Goal: Task Accomplishment & Management: Complete application form

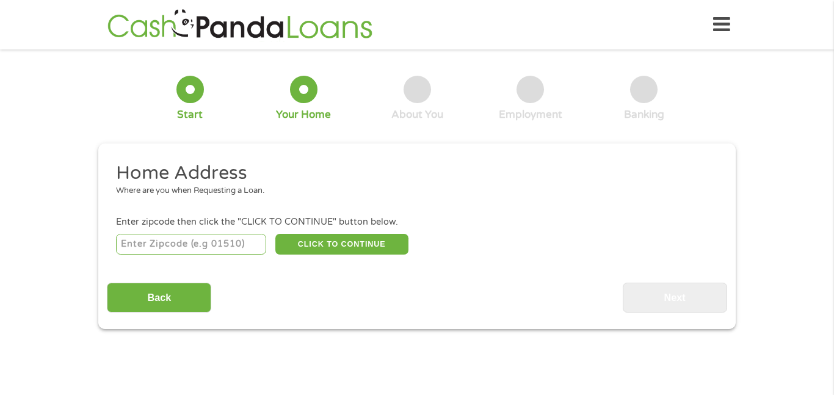
click at [211, 247] on input "number" at bounding box center [191, 244] width 151 height 21
type input "67547"
click at [313, 242] on button "CLICK TO CONTINUE" at bounding box center [341, 244] width 133 height 21
type input "67547"
type input "[PERSON_NAME]"
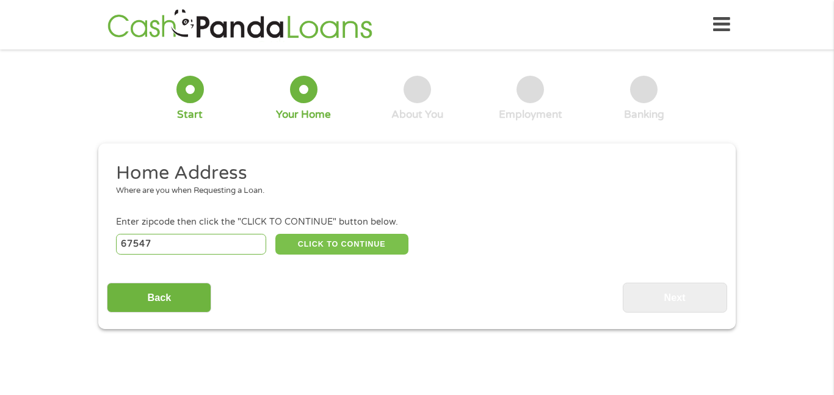
select select "[US_STATE]"
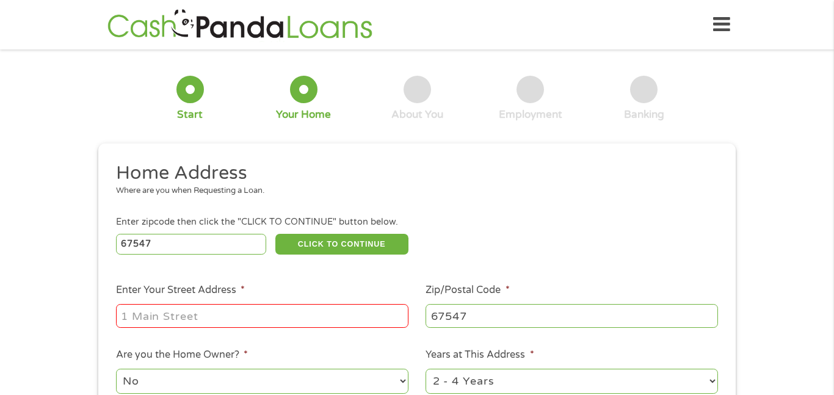
click at [264, 310] on input "Enter Your Street Address *" at bounding box center [262, 315] width 292 height 23
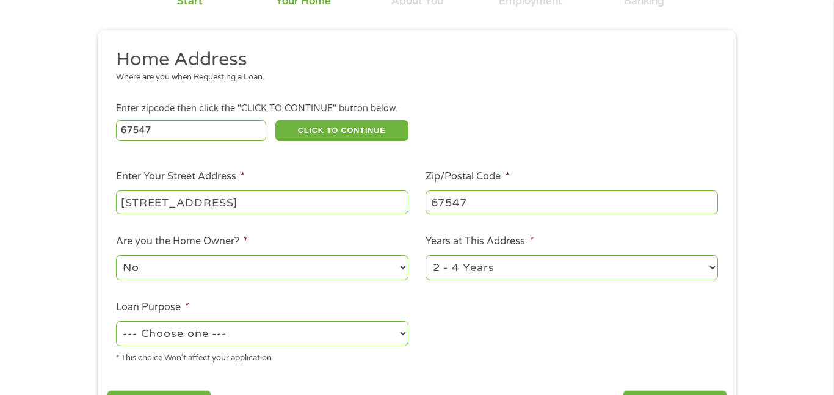
scroll to position [143, 0]
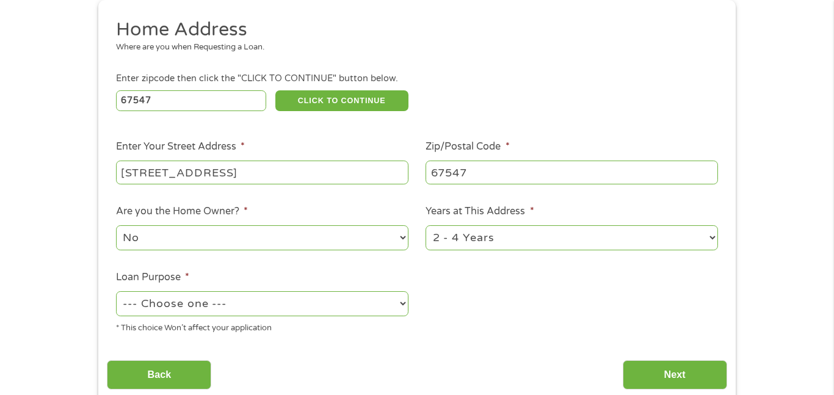
type input "[STREET_ADDRESS]"
click at [402, 236] on select "No Yes" at bounding box center [262, 237] width 292 height 25
click at [116, 227] on select "No Yes" at bounding box center [262, 237] width 292 height 25
click at [399, 307] on select "--- Choose one --- Pay Bills Debt Consolidation Home Improvement Major Purchase…" at bounding box center [262, 303] width 292 height 25
select select "paybills"
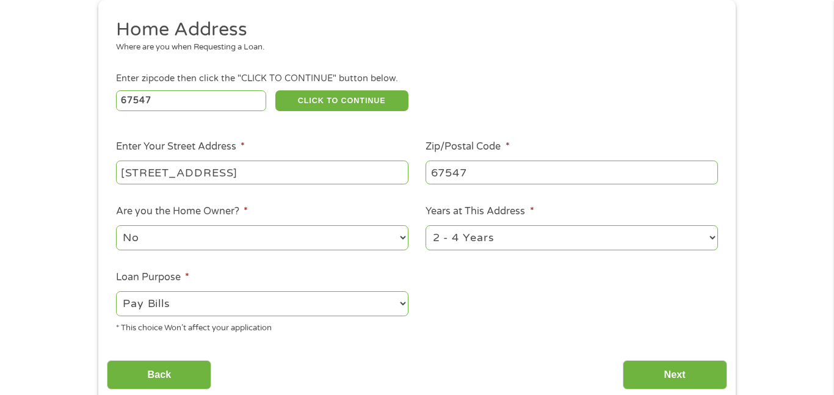
click at [116, 292] on select "--- Choose one --- Pay Bills Debt Consolidation Home Improvement Major Purchase…" at bounding box center [262, 303] width 292 height 25
click at [650, 376] on input "Next" at bounding box center [675, 375] width 104 height 30
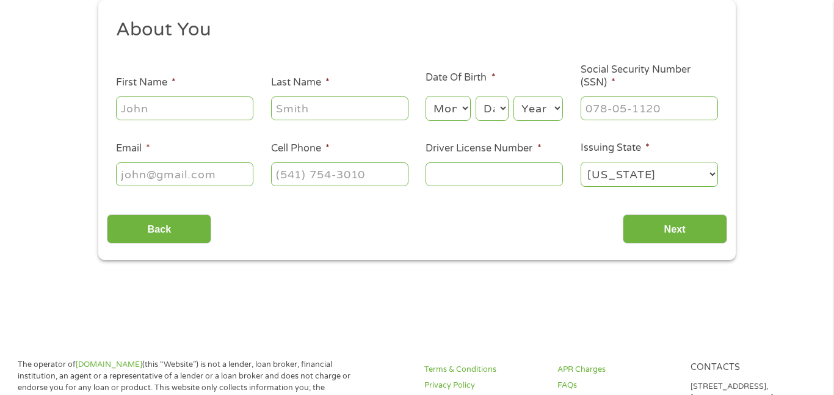
scroll to position [0, 0]
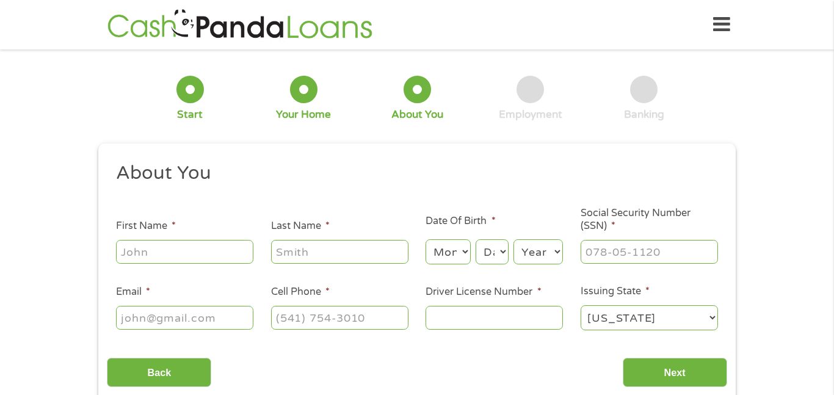
click at [197, 248] on input "First Name *" at bounding box center [184, 251] width 137 height 23
type input "[PERSON_NAME]"
click at [460, 256] on select "Month 1 2 3 4 5 6 7 8 9 10 11 12" at bounding box center [448, 251] width 45 height 25
select select "10"
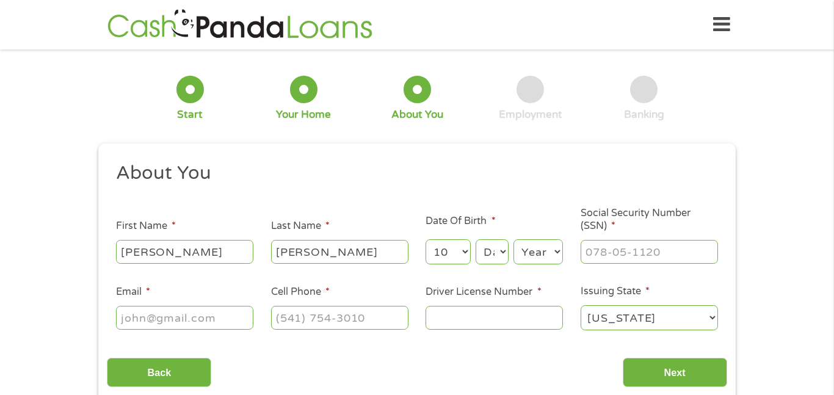
click at [426, 239] on select "Month 1 2 3 4 5 6 7 8 9 10 11 12" at bounding box center [448, 251] width 45 height 25
click at [498, 253] on select "Day 1 2 3 4 5 6 7 8 9 10 11 12 13 14 15 16 17 18 19 20 21 22 23 24 25 26 27 28 …" at bounding box center [492, 251] width 33 height 25
select select "25"
click at [476, 239] on select "Day 1 2 3 4 5 6 7 8 9 10 11 12 13 14 15 16 17 18 19 20 21 22 23 24 25 26 27 28 …" at bounding box center [492, 251] width 33 height 25
click at [550, 254] on select "Year [DATE] 2006 2005 2004 2003 2002 2001 2000 1999 1998 1997 1996 1995 1994 19…" at bounding box center [538, 251] width 49 height 25
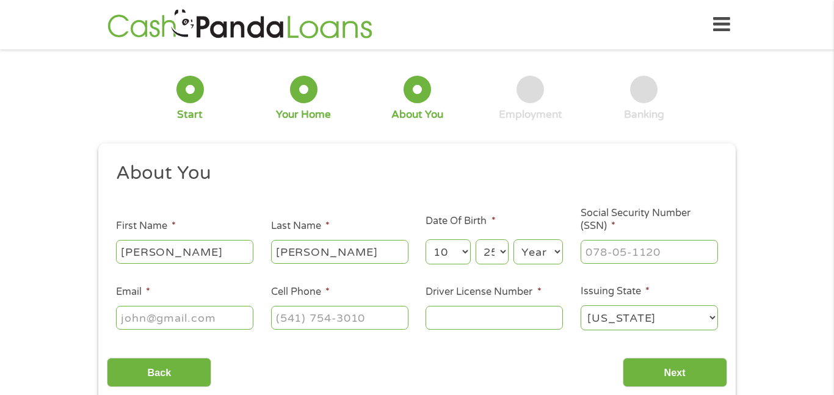
select select "1994"
click at [514, 239] on select "Year [DATE] 2006 2005 2004 2003 2002 2001 2000 1999 1998 1997 1996 1995 1994 19…" at bounding box center [538, 251] width 49 height 25
click at [630, 252] on input "Social Security Number (SSN) *" at bounding box center [649, 251] width 137 height 23
type input "638-44-3784"
click at [227, 321] on input "Email *" at bounding box center [184, 317] width 137 height 23
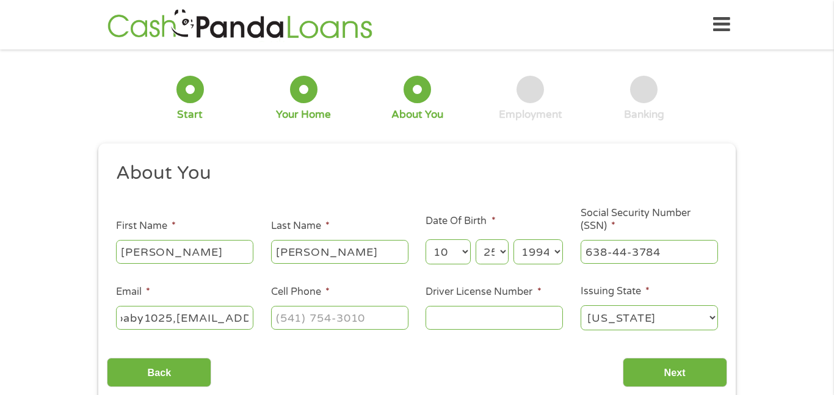
scroll to position [0, 17]
type input "baby1025,[EMAIL_ADDRESS][DOMAIN_NAME]"
click at [337, 323] on input "Cell Phone *" at bounding box center [339, 317] width 137 height 23
type input "[PHONE_NUMBER]"
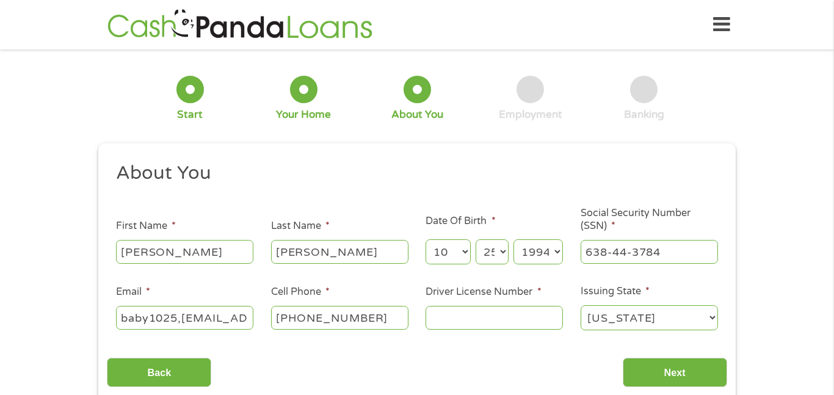
click at [505, 317] on input "Driver License Number *" at bounding box center [494, 317] width 137 height 23
click at [454, 318] on input "K03882836" at bounding box center [494, 317] width 137 height 23
click at [471, 319] on input "K03-882836" at bounding box center [494, 317] width 137 height 23
type input "K03-88-2836"
click at [533, 338] on ul "About You This field is hidden when viewing the form Title * --- Choose one ---…" at bounding box center [417, 251] width 620 height 180
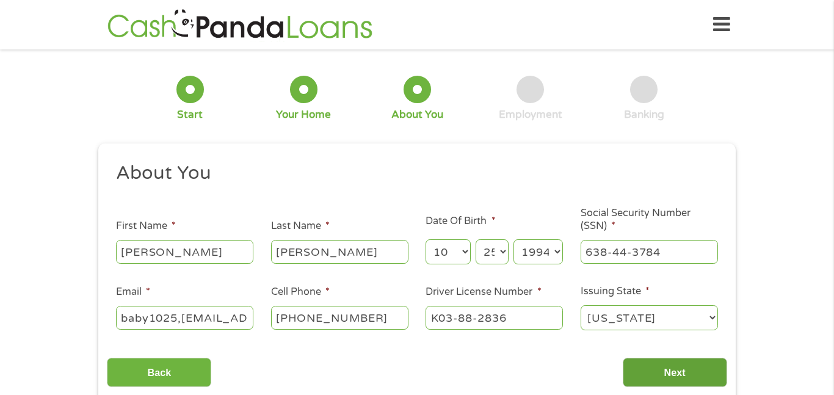
click at [645, 366] on input "Next" at bounding box center [675, 373] width 104 height 30
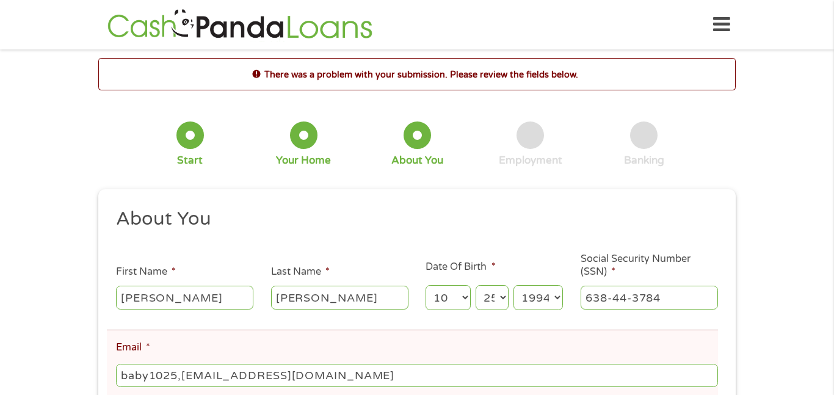
click at [327, 318] on ul "About You This field is hidden when viewing the form Title * --- Choose one ---…" at bounding box center [417, 343] width 620 height 272
click at [182, 378] on input "baby1025,[EMAIL_ADDRESS][DOMAIN_NAME]" at bounding box center [417, 375] width 602 height 23
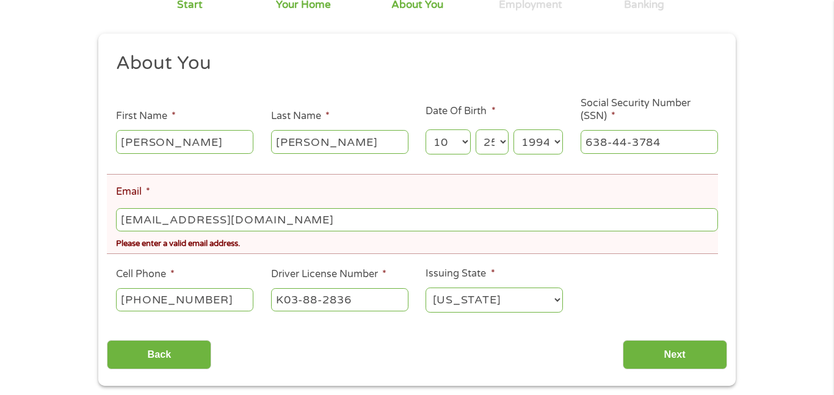
scroll to position [159, 0]
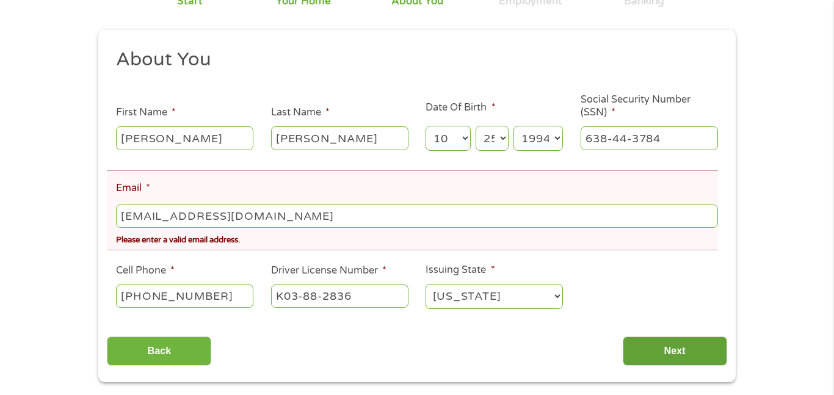
type input "[EMAIL_ADDRESS][DOMAIN_NAME]"
click at [697, 360] on input "Next" at bounding box center [675, 351] width 104 height 30
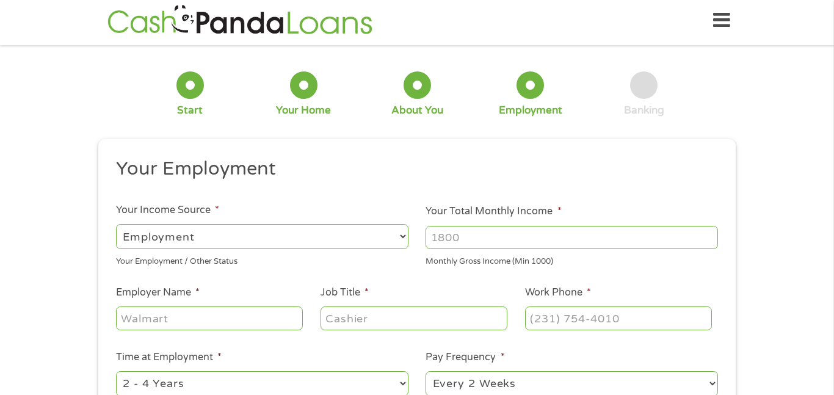
scroll to position [0, 0]
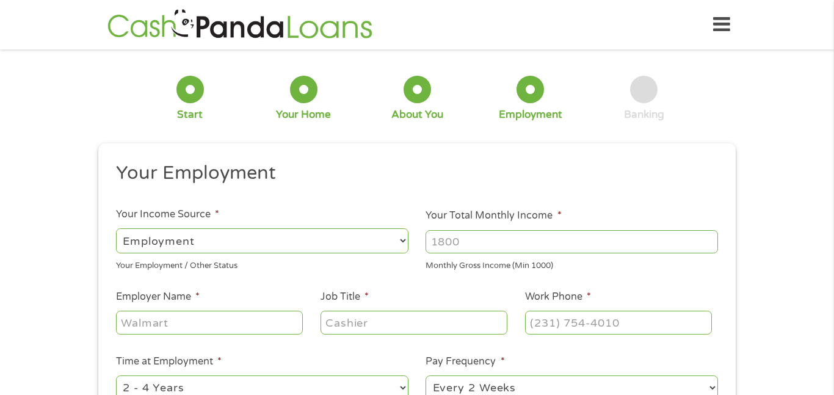
click at [400, 245] on select "--- Choose one --- Employment [DEMOGRAPHIC_DATA] Benefits" at bounding box center [262, 240] width 292 height 25
click at [454, 241] on input "Your Total Monthly Income *" at bounding box center [572, 241] width 292 height 23
type input "1500"
click at [280, 322] on input "Employer Name *" at bounding box center [209, 322] width 187 height 23
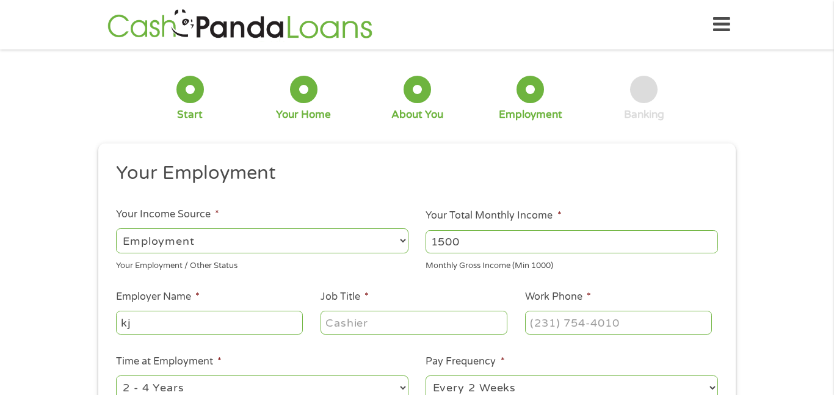
type input "k"
type input "KJSHS"
click at [383, 315] on input "Job Title *" at bounding box center [414, 322] width 187 height 23
type input "Paraprofessional"
click at [608, 326] on input "Work Phone *" at bounding box center [618, 322] width 187 height 23
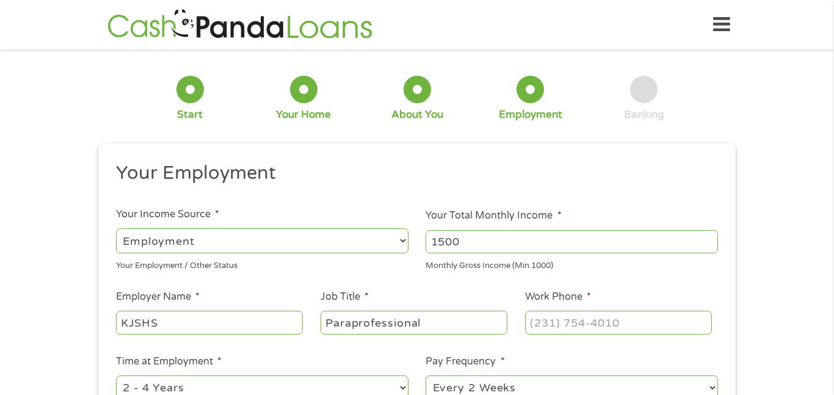
type input "(___) ___-____"
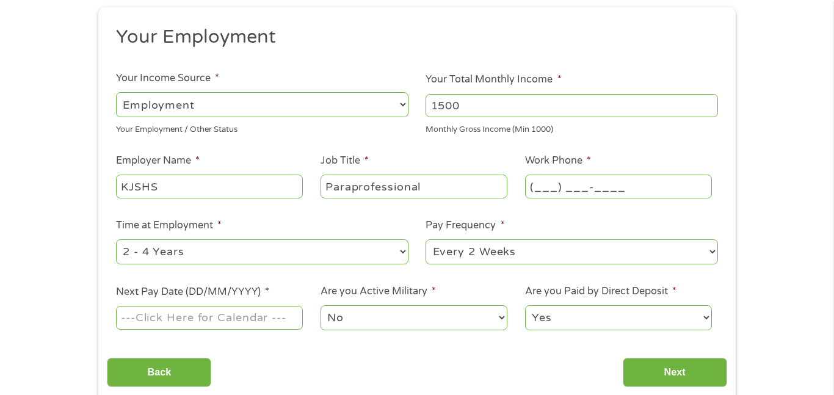
scroll to position [139, 0]
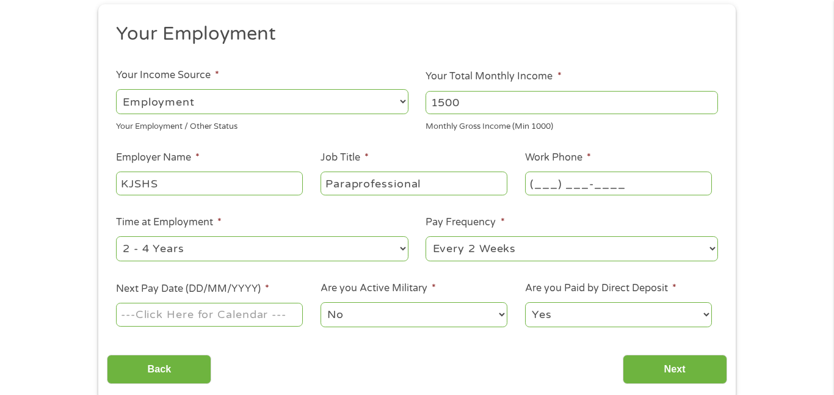
click at [715, 250] on select "--- Choose one --- Every 2 Weeks Every Week Monthly Semi-Monthly" at bounding box center [572, 248] width 292 height 25
select select "monthly"
click at [426, 236] on select "--- Choose one --- Every 2 Weeks Every Week Monthly Semi-Monthly" at bounding box center [572, 248] width 292 height 25
click at [233, 318] on input "Next Pay Date (DD/MM/YYYY) *" at bounding box center [209, 314] width 187 height 23
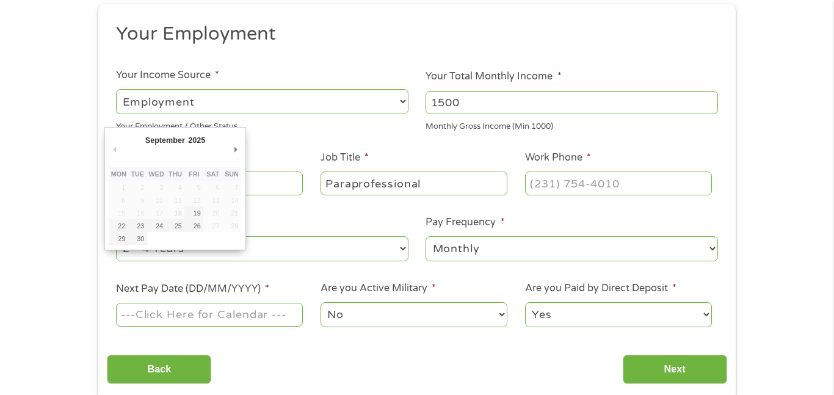
click at [211, 216] on td "20" at bounding box center [212, 212] width 19 height 13
type input "[DATE]"
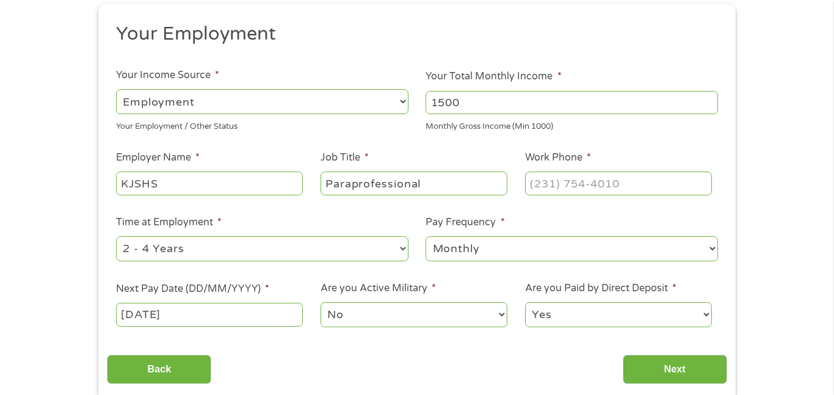
click at [545, 181] on input "Work Phone *" at bounding box center [618, 183] width 187 height 23
type input "(___) ___-____"
type input "(620) 659-____"
type input "[PHONE_NUMBER]"
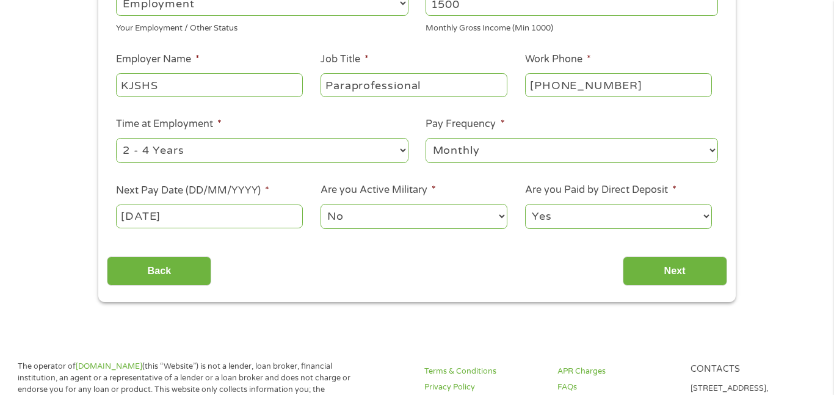
scroll to position [241, 0]
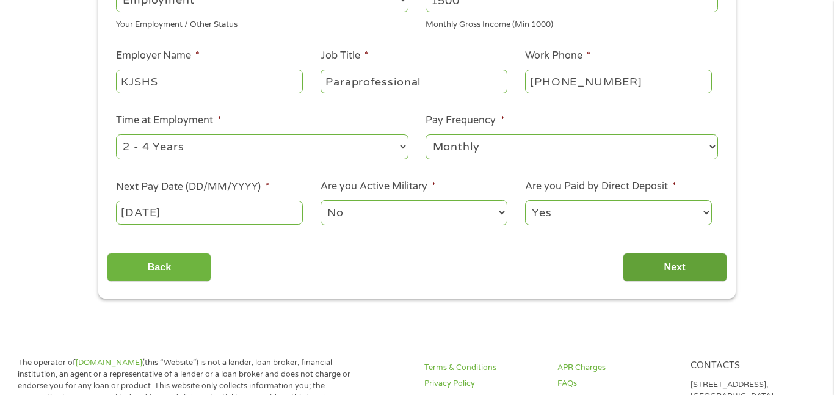
click at [680, 272] on input "Next" at bounding box center [675, 268] width 104 height 30
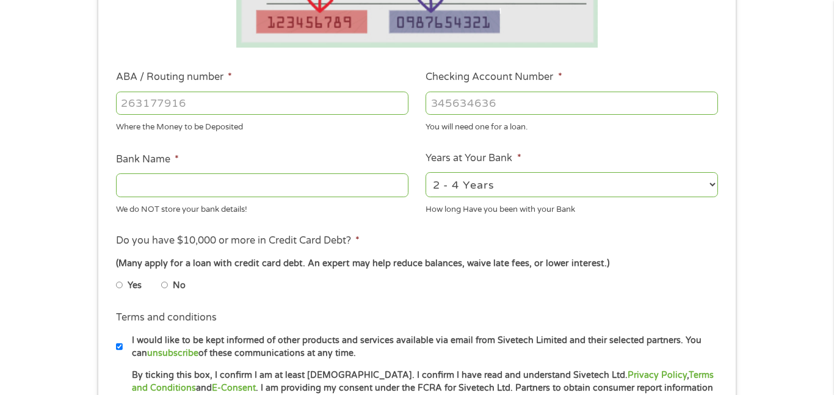
scroll to position [329, 0]
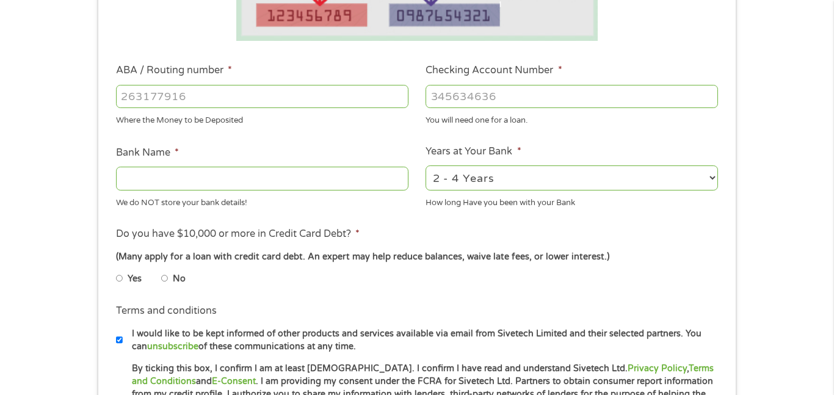
click at [165, 279] on input "No" at bounding box center [164, 279] width 7 height 20
radio input "true"
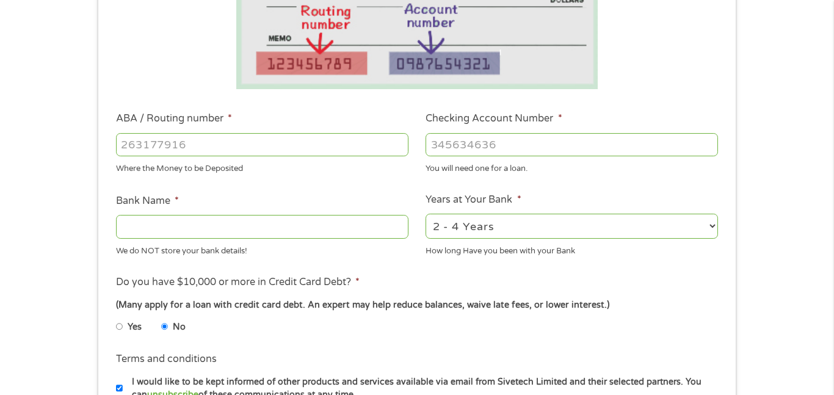
scroll to position [278, 0]
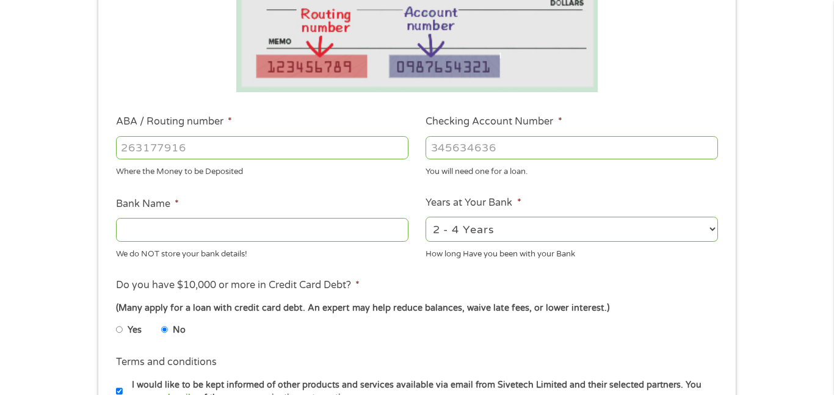
click at [187, 230] on input "Bank Name *" at bounding box center [262, 229] width 292 height 23
type input "chime"
click at [244, 138] on input "ABA / Routing number *" at bounding box center [262, 147] width 292 height 23
type input "103100195"
type input "CENTRAL NATIONAL BANK TRUST"
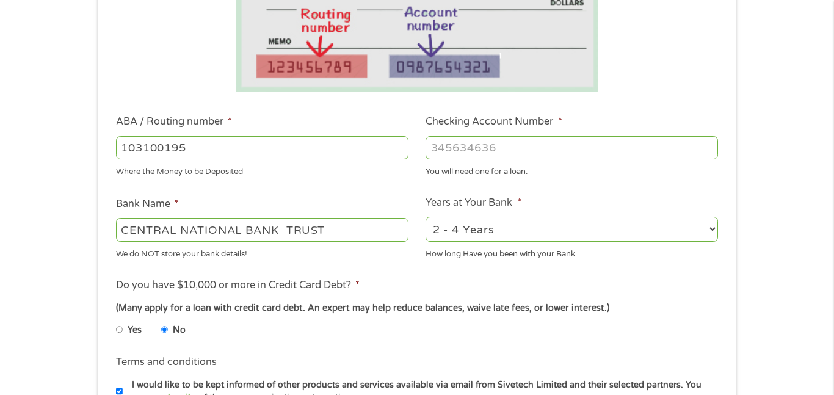
type input "103100195"
click at [457, 151] on input "Checking Account Number *" at bounding box center [572, 147] width 292 height 23
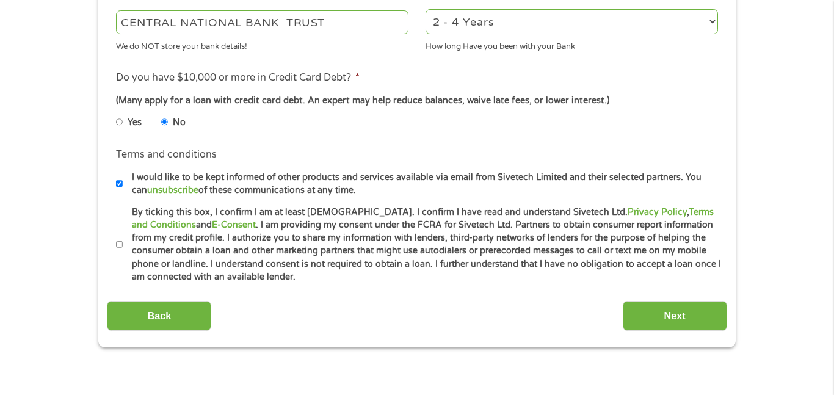
scroll to position [492, 0]
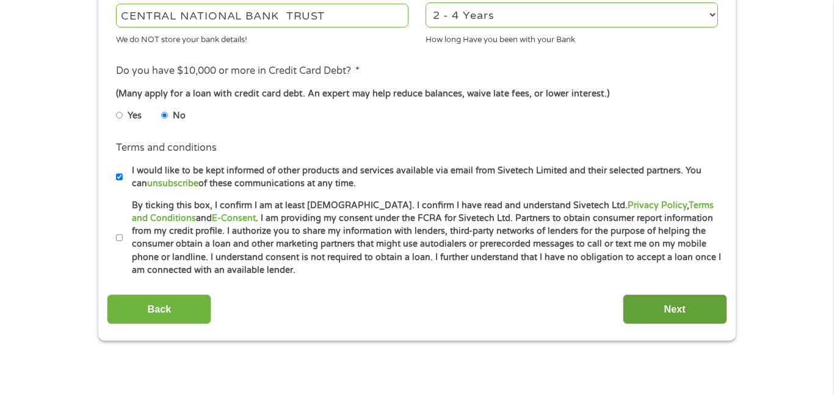
type input "[CREDIT_CARD_NUMBER]"
click at [647, 313] on input "Next" at bounding box center [675, 309] width 104 height 30
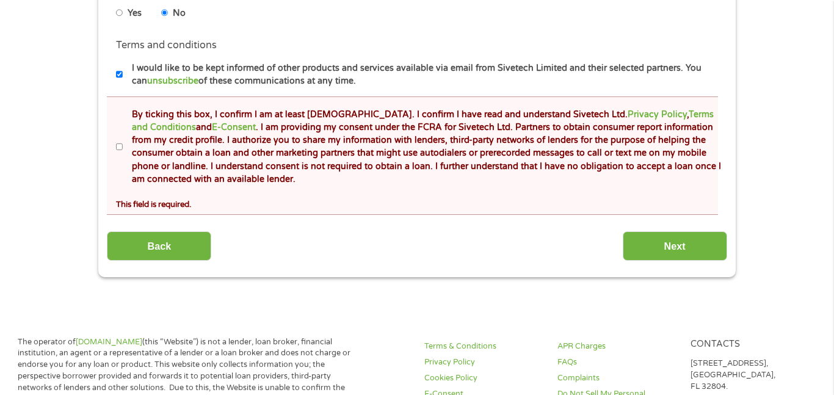
scroll to position [646, 0]
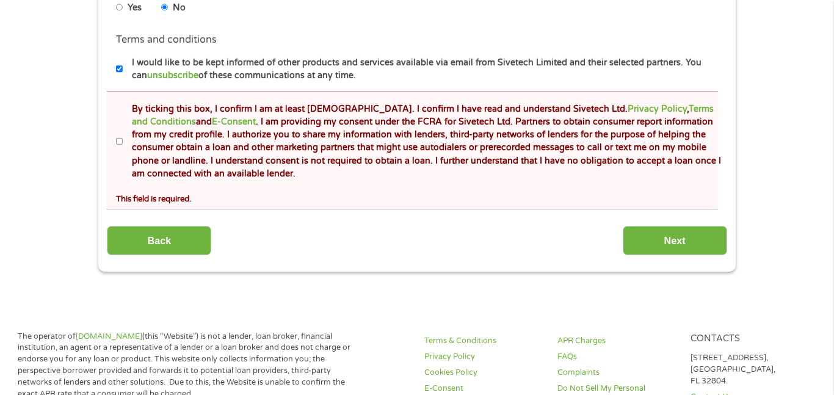
click at [116, 141] on input "By ticking this box, I confirm I am at least [DEMOGRAPHIC_DATA]. I confirm I ha…" at bounding box center [119, 142] width 7 height 20
checkbox input "true"
click at [650, 234] on input "Next" at bounding box center [675, 241] width 104 height 30
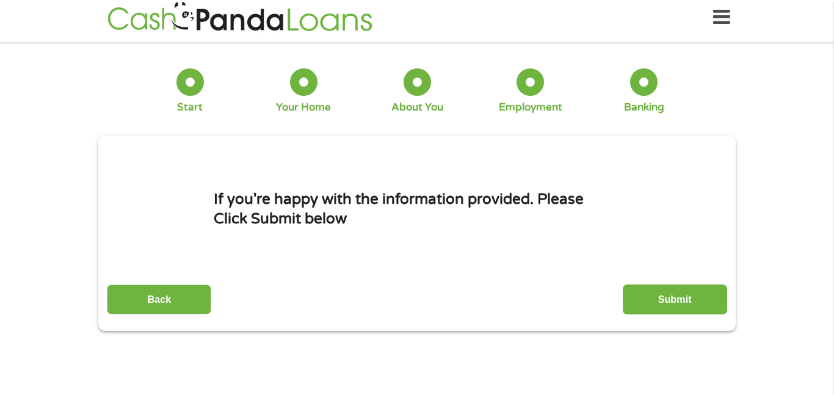
scroll to position [0, 0]
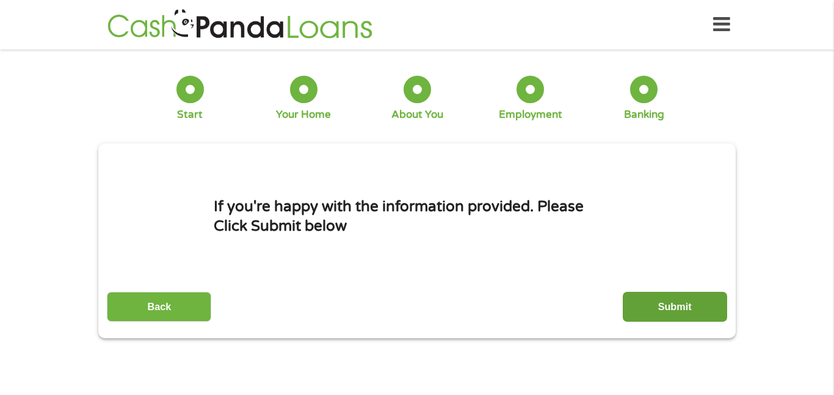
click at [659, 316] on input "Submit" at bounding box center [675, 307] width 104 height 30
